Goal: Task Accomplishment & Management: Manage account settings

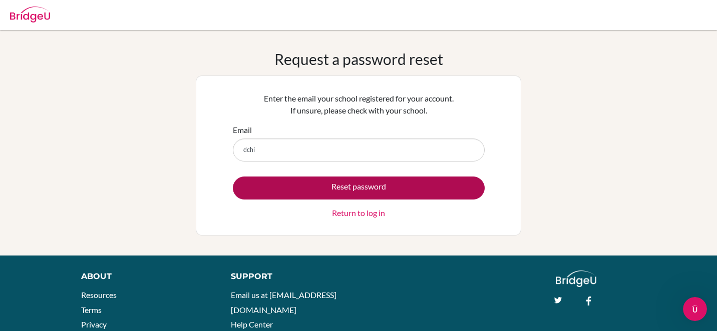
type input "[EMAIL_ADDRESS][DOMAIN_NAME]"
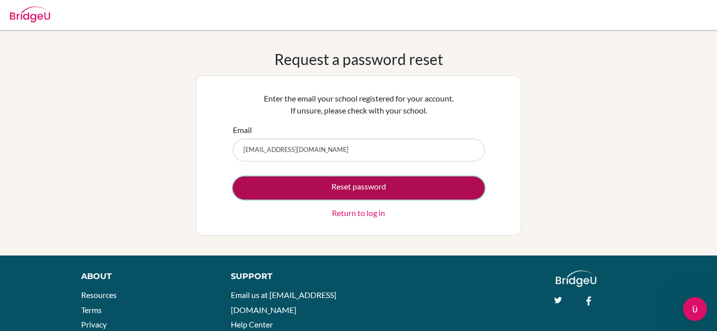
click at [355, 185] on button "Reset password" at bounding box center [359, 188] width 252 height 23
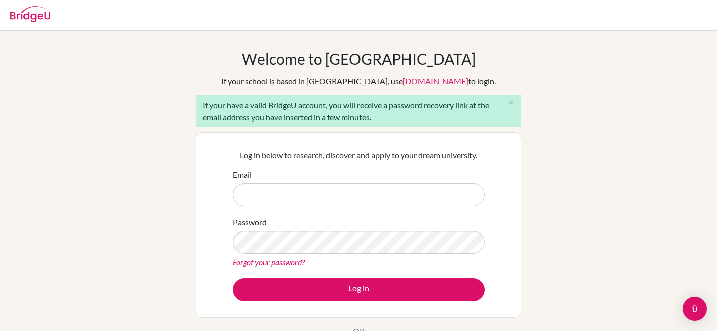
type input "counseling@his.ac.zw"
drag, startPoint x: 315, startPoint y: 196, endPoint x: 241, endPoint y: 197, distance: 74.6
click at [241, 197] on input "counseling@his.ac.zw" at bounding box center [359, 195] width 252 height 23
type input "[EMAIL_ADDRESS][DOMAIN_NAME]"
click at [249, 262] on link "Forgot your password?" at bounding box center [269, 263] width 72 height 10
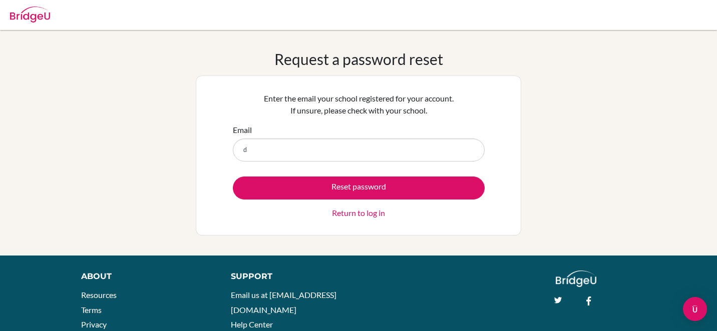
type input "[EMAIL_ADDRESS][DOMAIN_NAME]"
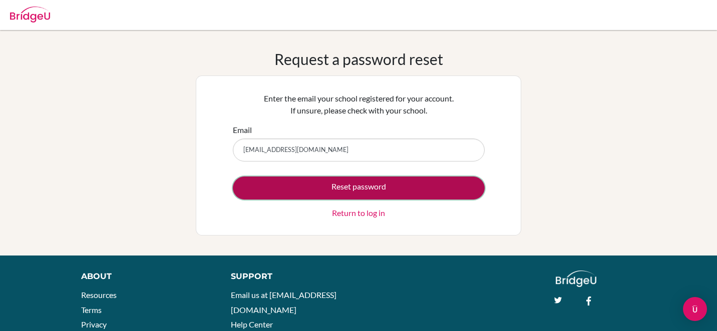
click at [360, 188] on button "Reset password" at bounding box center [359, 188] width 252 height 23
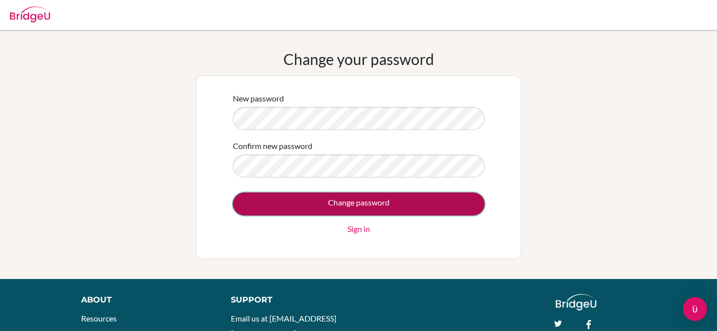
click at [354, 202] on input "Change password" at bounding box center [359, 204] width 252 height 23
